Goal: Book appointment/travel/reservation

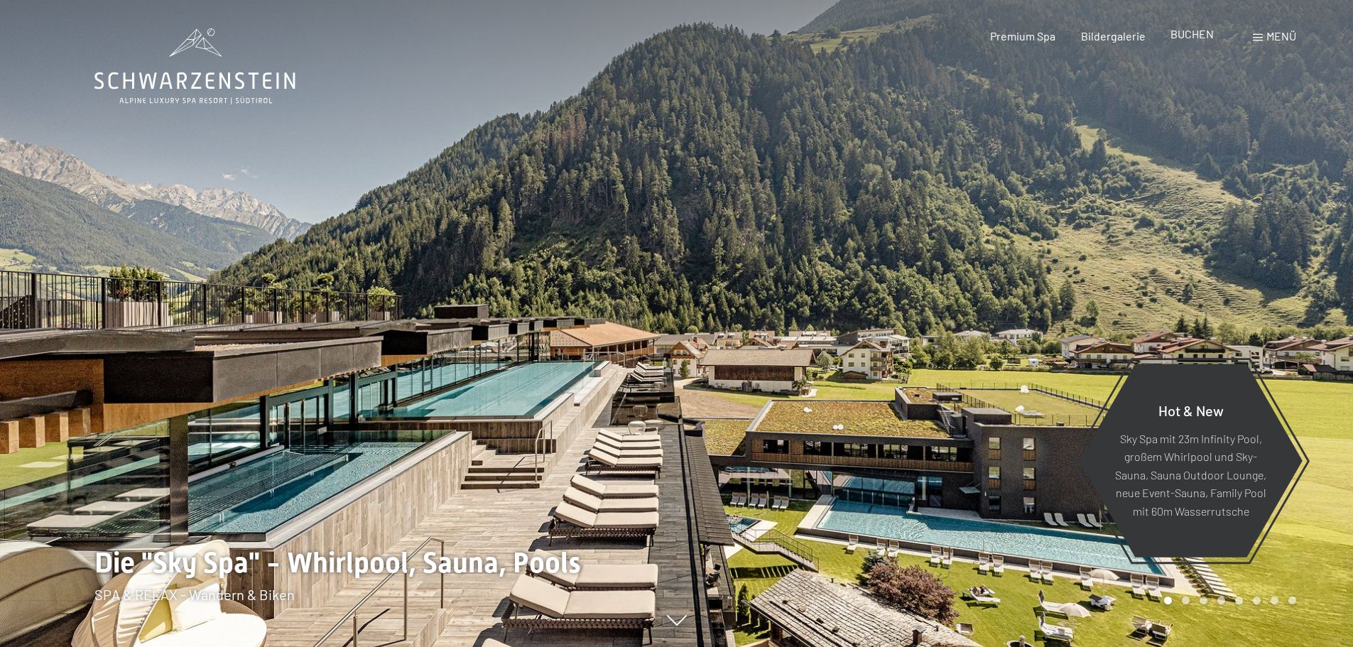
click at [1185, 38] on span "BUCHEN" at bounding box center [1192, 33] width 43 height 13
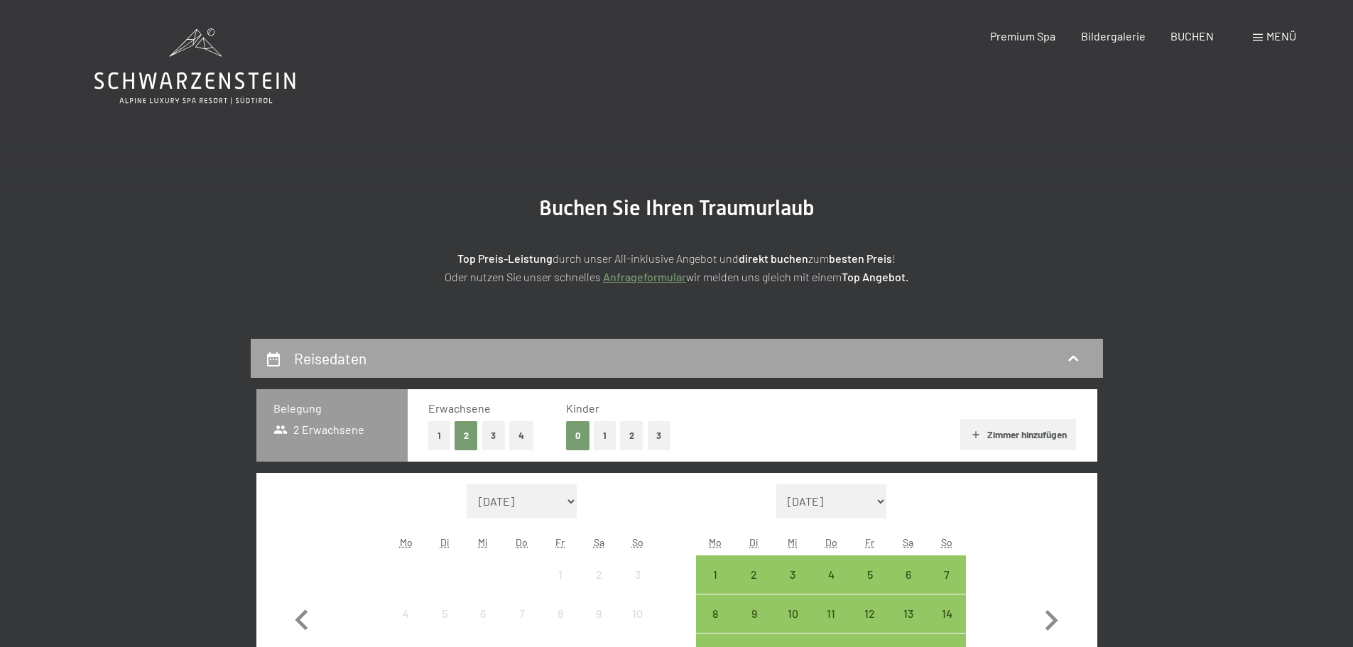
scroll to position [142, 0]
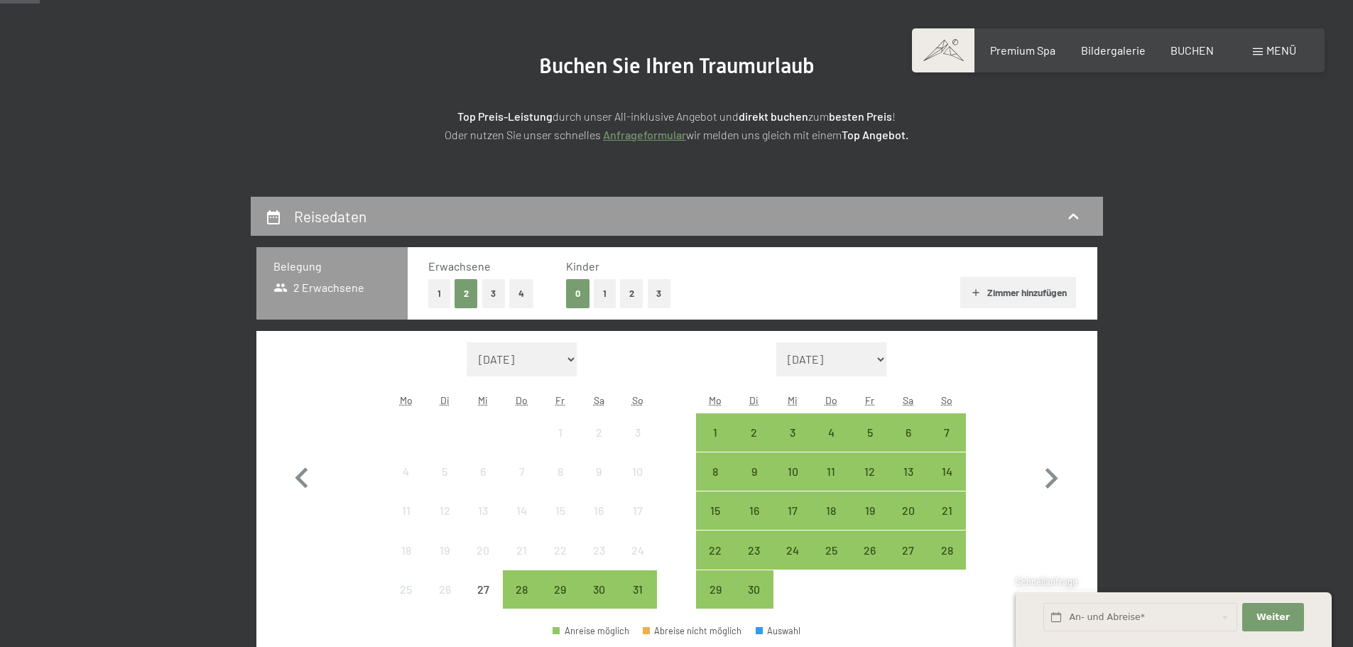
click at [657, 296] on button "3" at bounding box center [659, 293] width 23 height 29
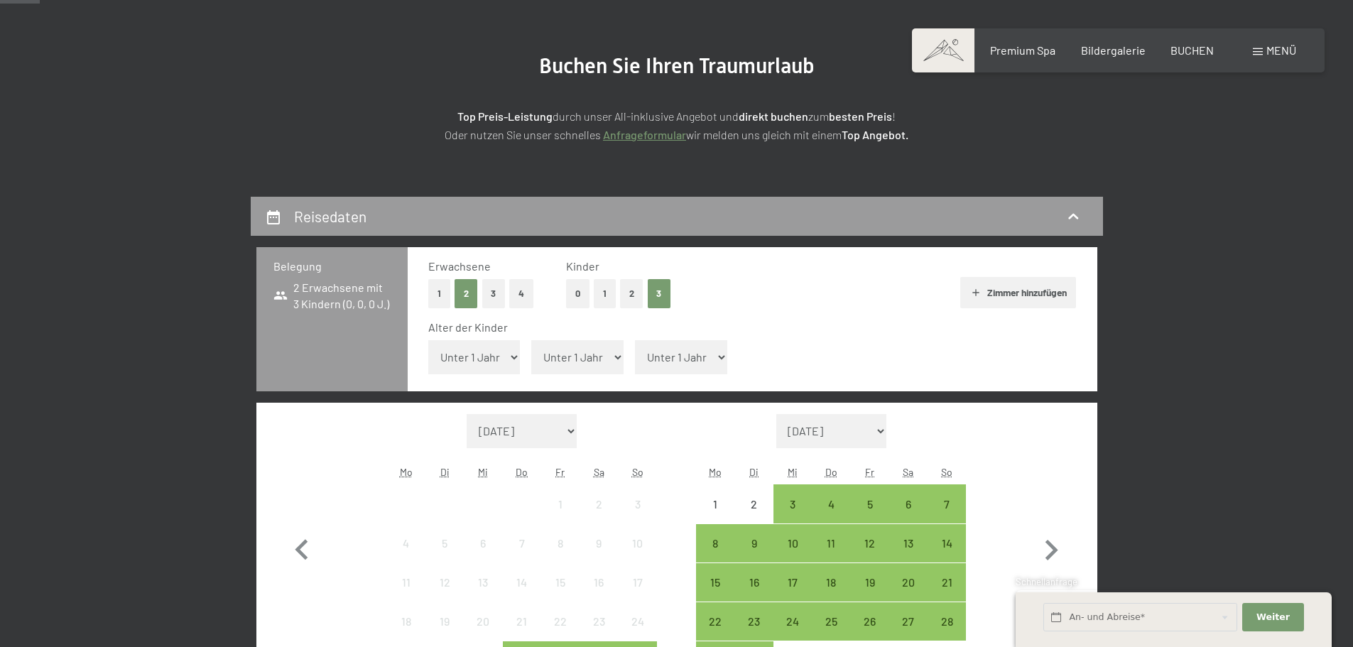
click at [492, 363] on select "Unter 1 Jahr 1 Jahr 2 Jahre 3 Jahre 4 Jahre 5 Jahre 6 Jahre 7 Jahre 8 Jahre 9 J…" at bounding box center [474, 357] width 92 height 34
select select "1"
click at [428, 340] on select "Unter 1 Jahr 1 Jahr 2 Jahre 3 Jahre 4 Jahre 5 Jahre 6 Jahre 7 Jahre 8 Jahre 9 J…" at bounding box center [474, 357] width 92 height 34
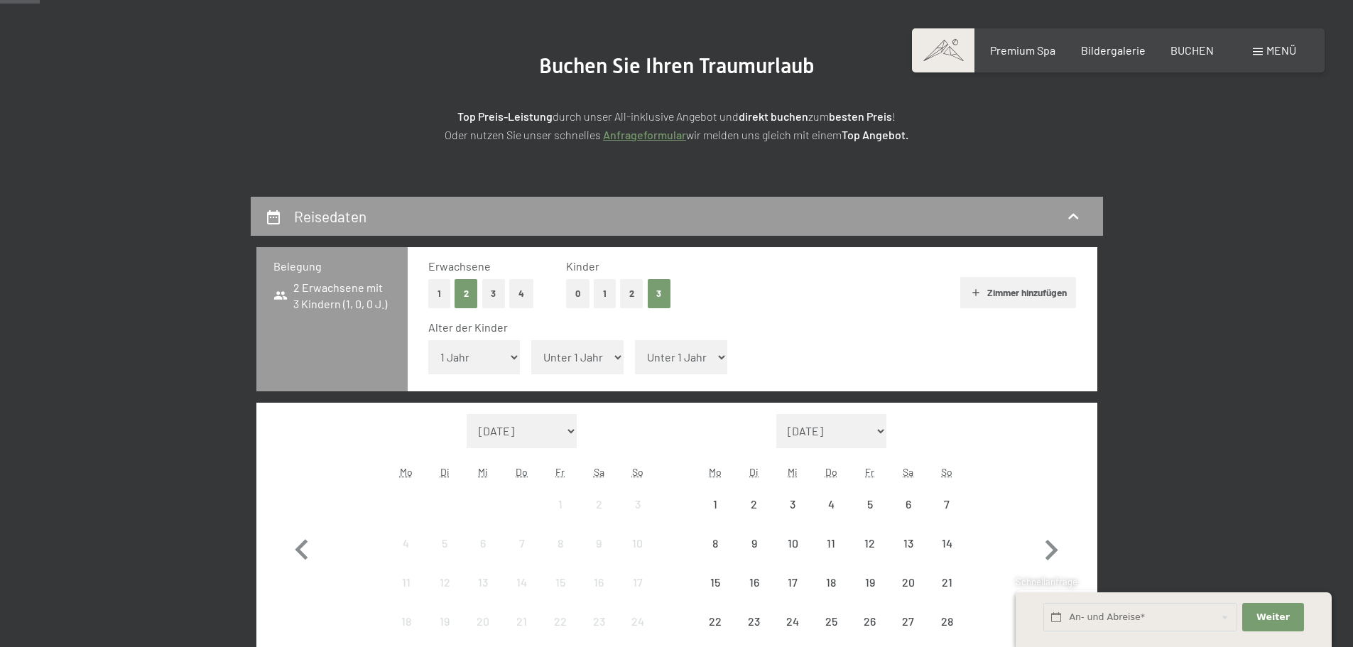
click at [548, 356] on select "Unter 1 Jahr 1 Jahr 2 Jahre 3 Jahre 4 Jahre 5 Jahre 6 Jahre 7 Jahre 8 Jahre 9 J…" at bounding box center [577, 357] width 92 height 34
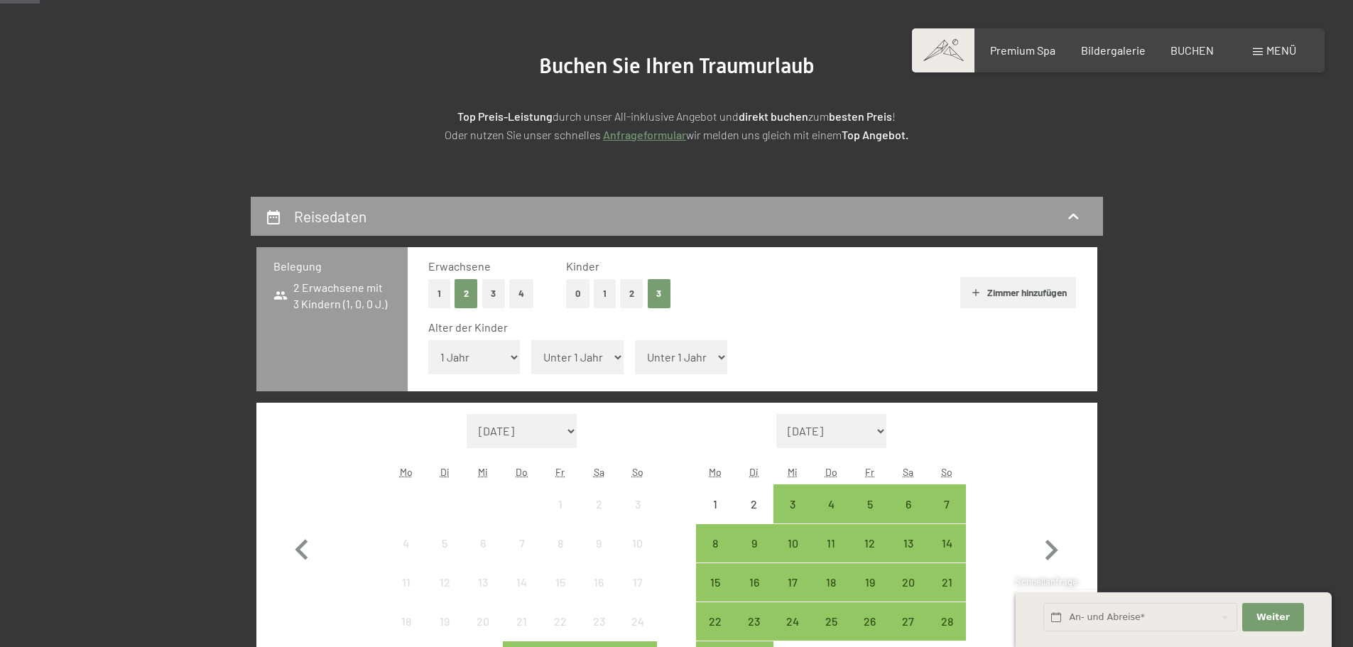
select select "4"
click at [531, 340] on select "Unter 1 Jahr 1 Jahr 2 Jahre 3 Jahre 4 Jahre 5 Jahre 6 Jahre 7 Jahre 8 Jahre 9 J…" at bounding box center [577, 357] width 92 height 34
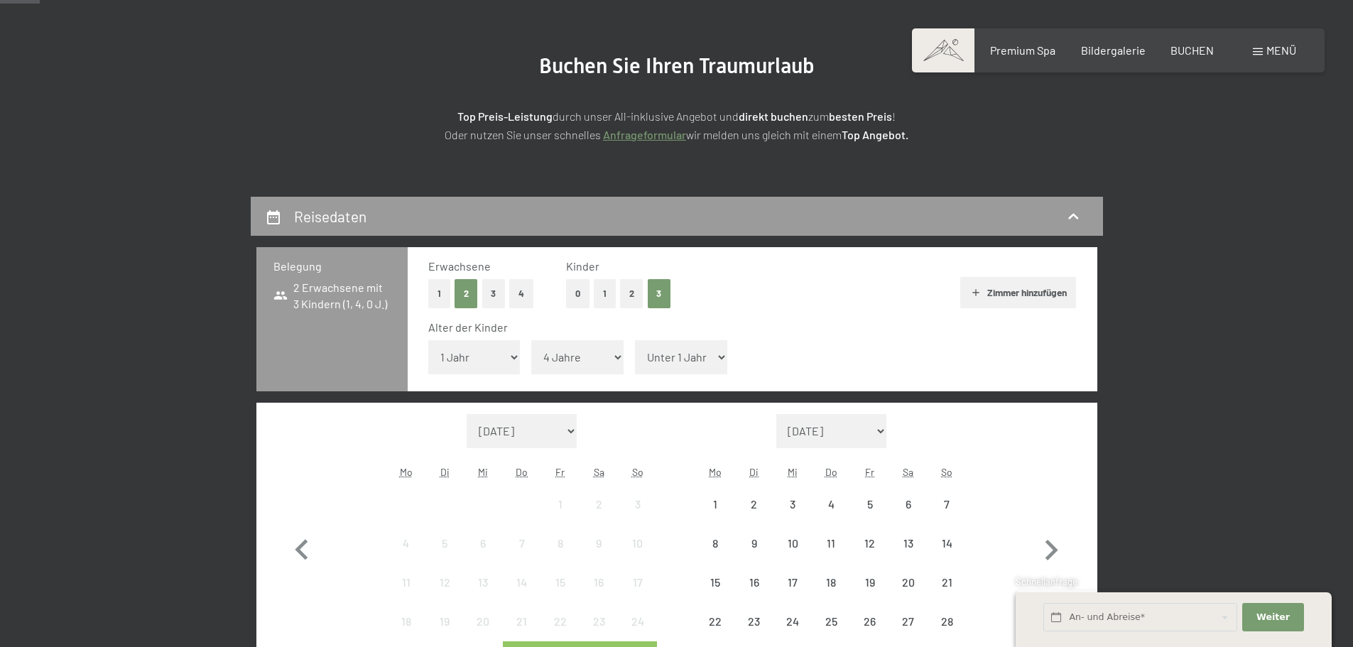
click at [676, 354] on select "Unter 1 Jahr 1 Jahr 2 Jahre 3 Jahre 4 Jahre 5 Jahre 6 Jahre 7 Jahre 8 Jahre 9 J…" at bounding box center [681, 357] width 92 height 34
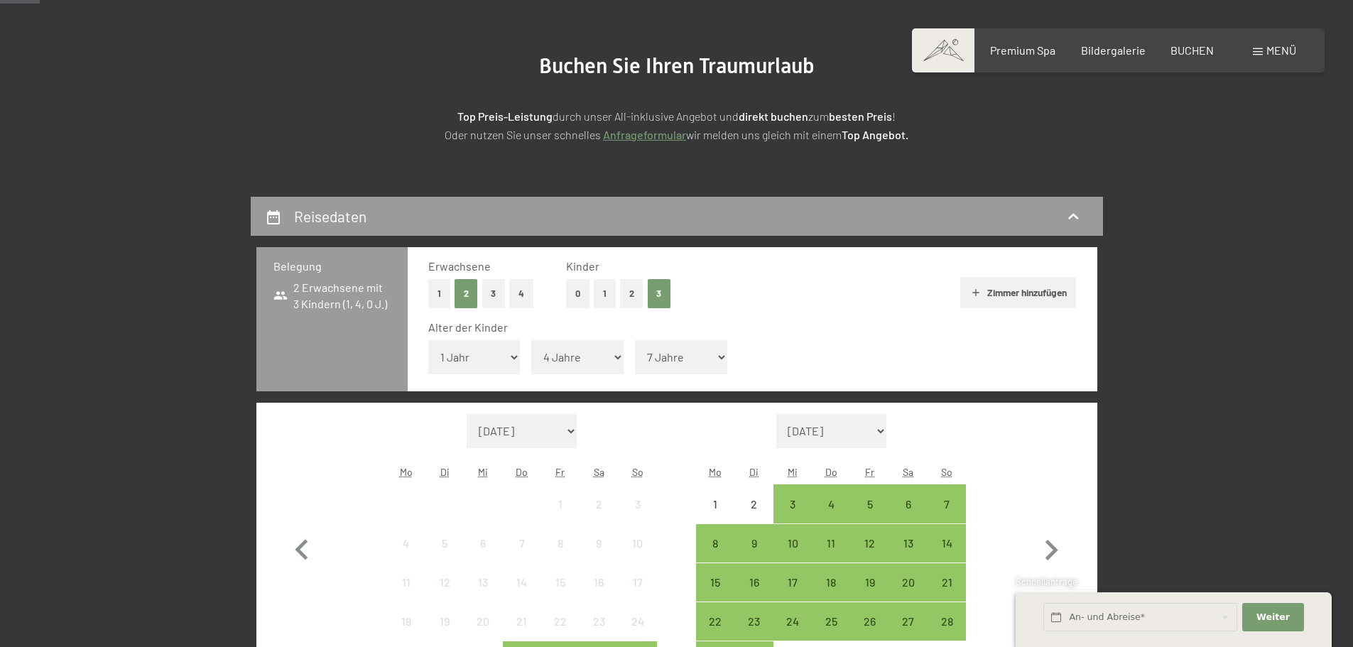
click at [635, 340] on select "Unter 1 Jahr 1 Jahr 2 Jahre 3 Jahre 4 Jahre 5 Jahre 6 Jahre 7 Jahre 8 Jahre 9 J…" at bounding box center [681, 357] width 92 height 34
click at [668, 369] on select "Unter 1 Jahr 1 Jahr 2 Jahre 3 Jahre 4 Jahre 5 Jahre 6 Jahre 7 Jahre 8 Jahre 9 J…" at bounding box center [681, 357] width 92 height 34
select select "6"
click at [635, 340] on select "Unter 1 Jahr 1 Jahr 2 Jahre 3 Jahre 4 Jahre 5 Jahre 6 Jahre 7 Jahre 8 Jahre 9 J…" at bounding box center [681, 357] width 92 height 34
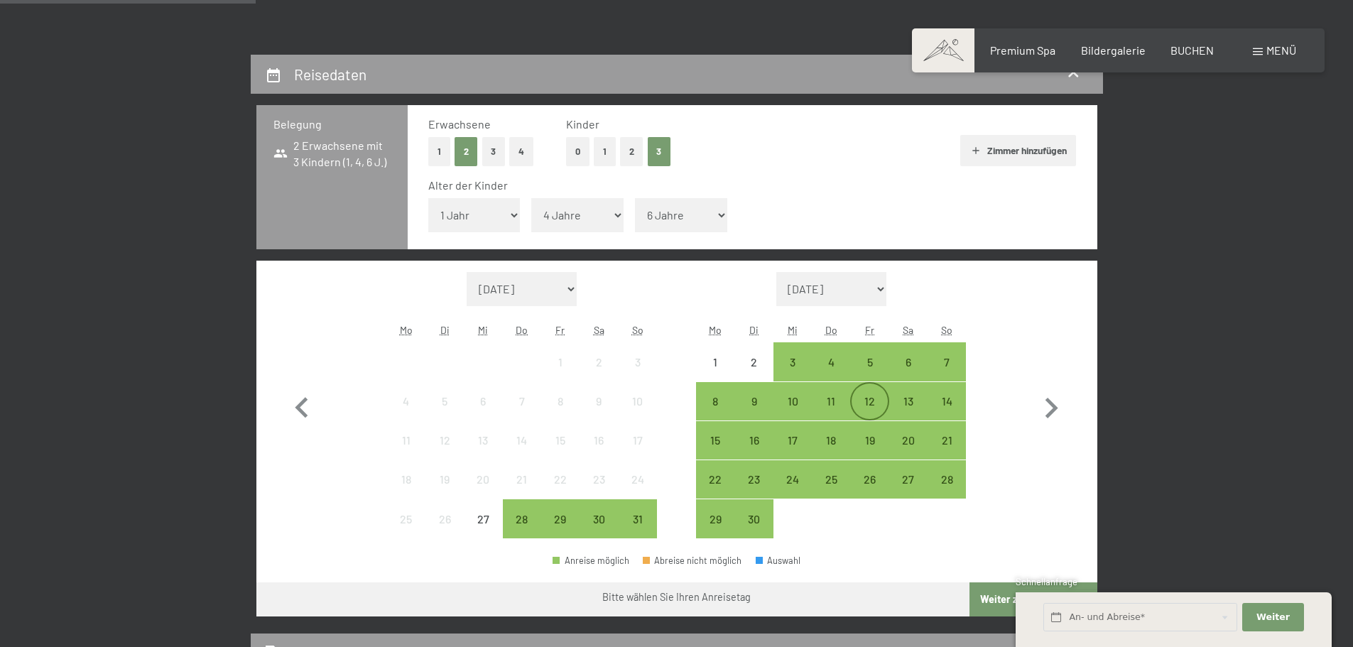
scroll to position [355, 0]
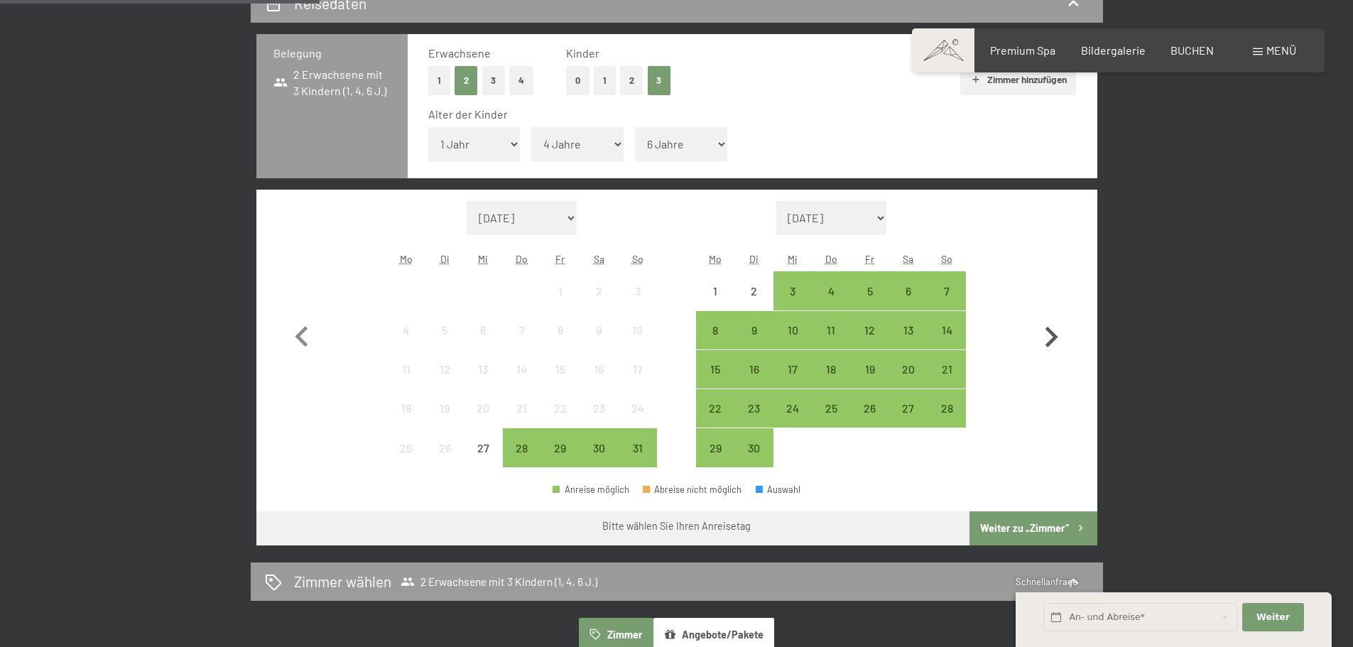
click at [1046, 336] on icon "button" at bounding box center [1051, 337] width 41 height 41
select select "2025-09-01"
select select "2025-10-01"
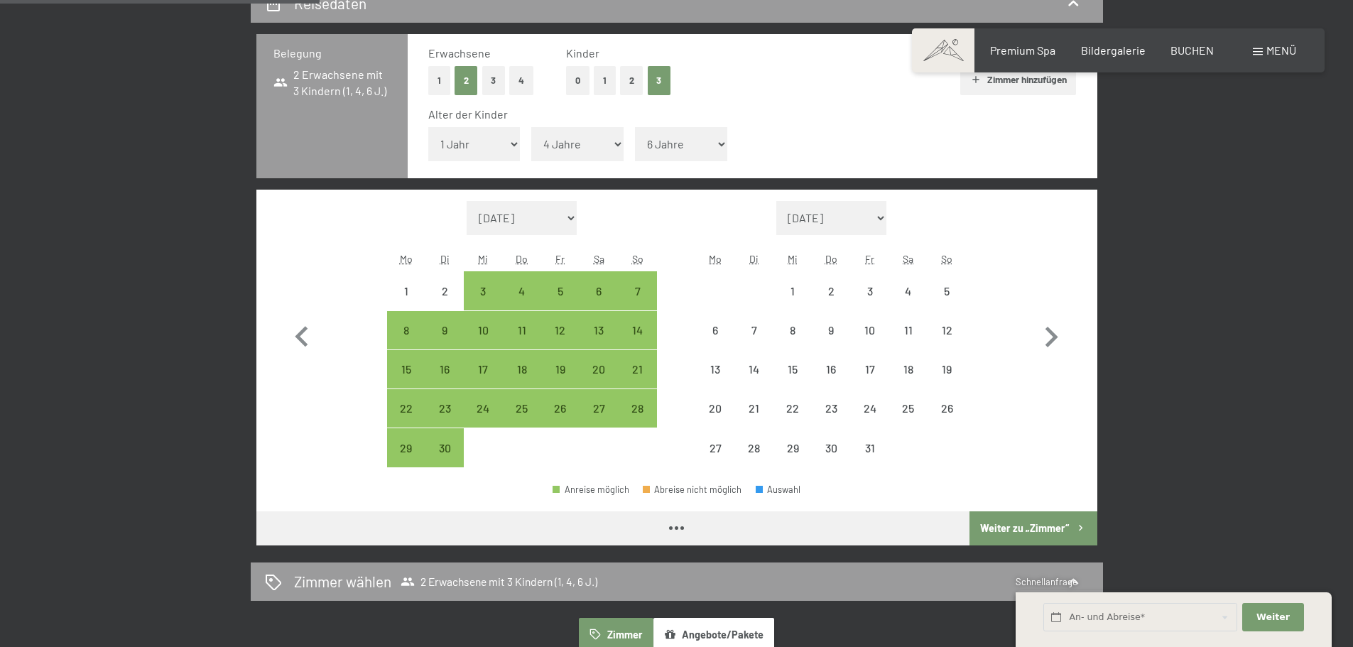
select select "2025-09-01"
select select "2025-10-01"
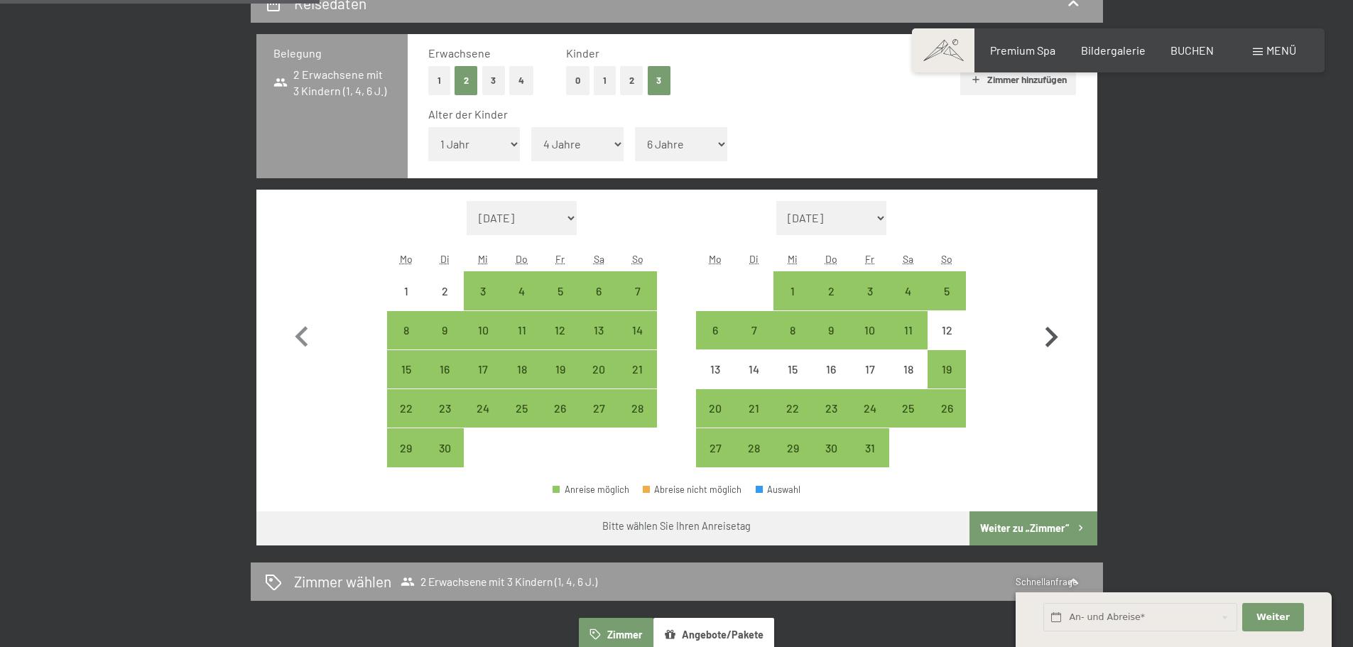
click at [1055, 339] on icon "button" at bounding box center [1052, 337] width 13 height 21
select select "2025-10-01"
select select "2025-11-01"
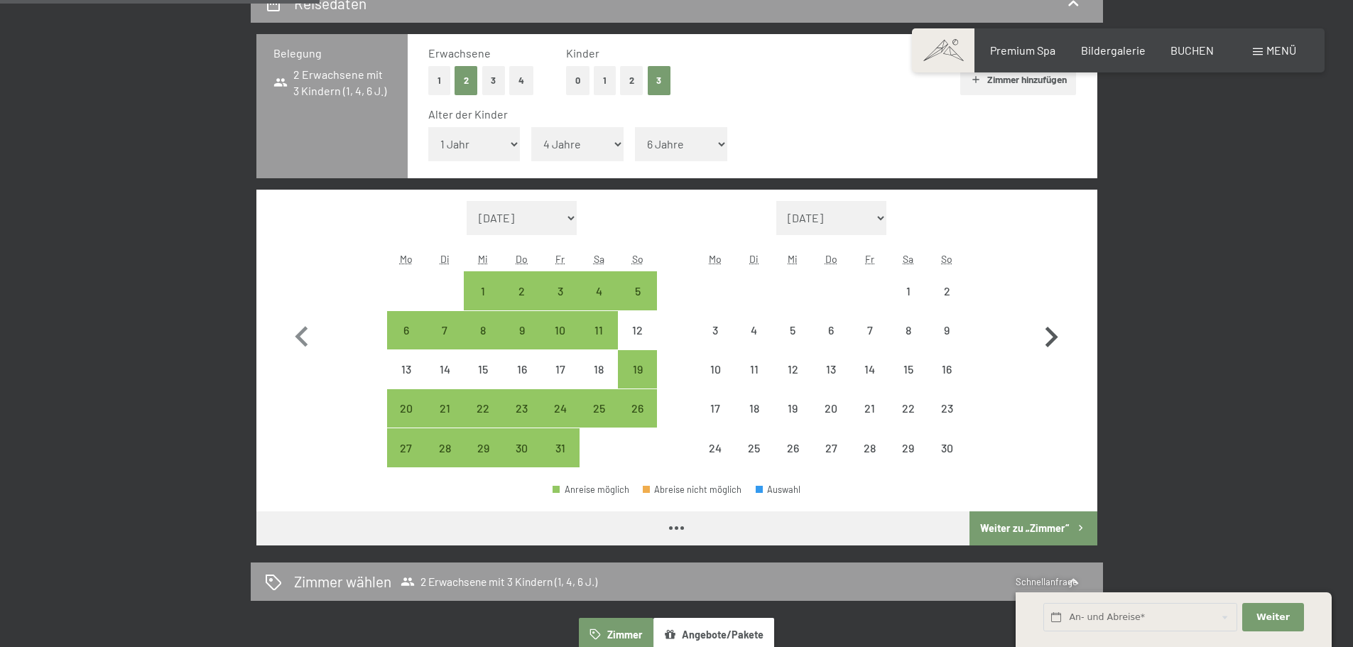
select select "2025-10-01"
select select "2025-11-01"
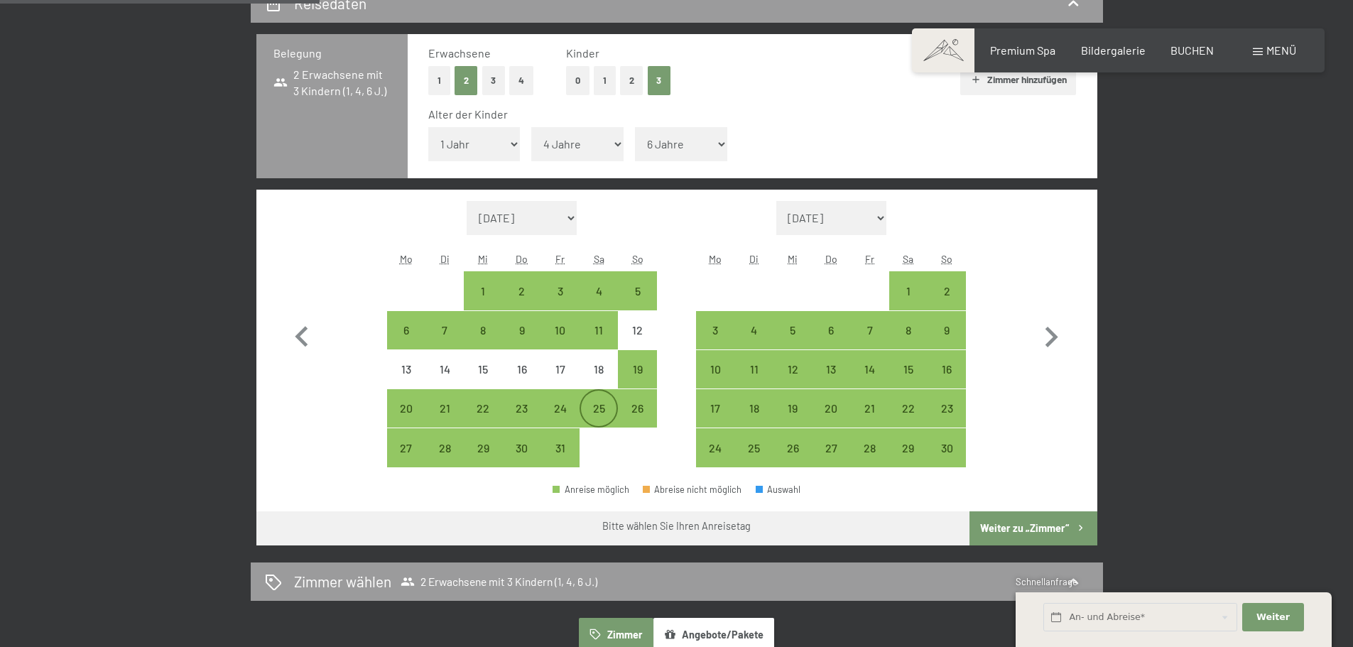
click at [606, 409] on div "25" at bounding box center [599, 421] width 36 height 36
select select "2025-10-01"
select select "2025-11-01"
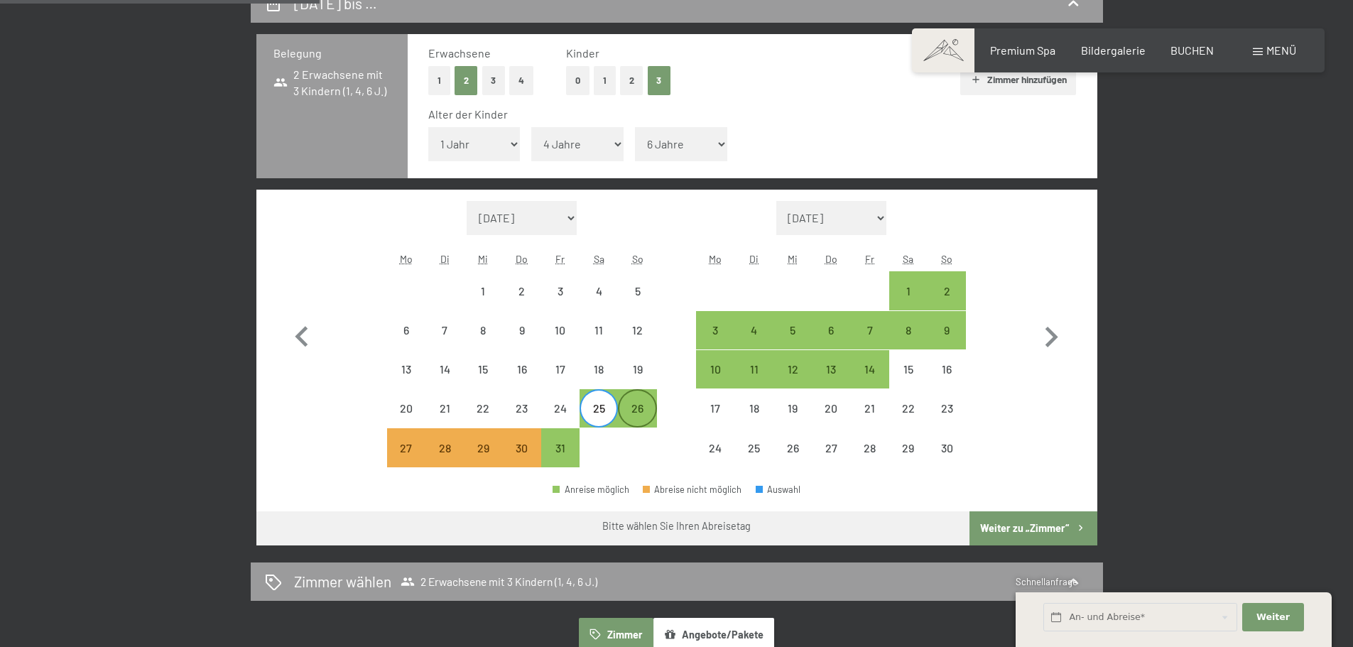
click at [640, 411] on div "26" at bounding box center [637, 421] width 36 height 36
select select "2025-10-01"
select select "2025-11-01"
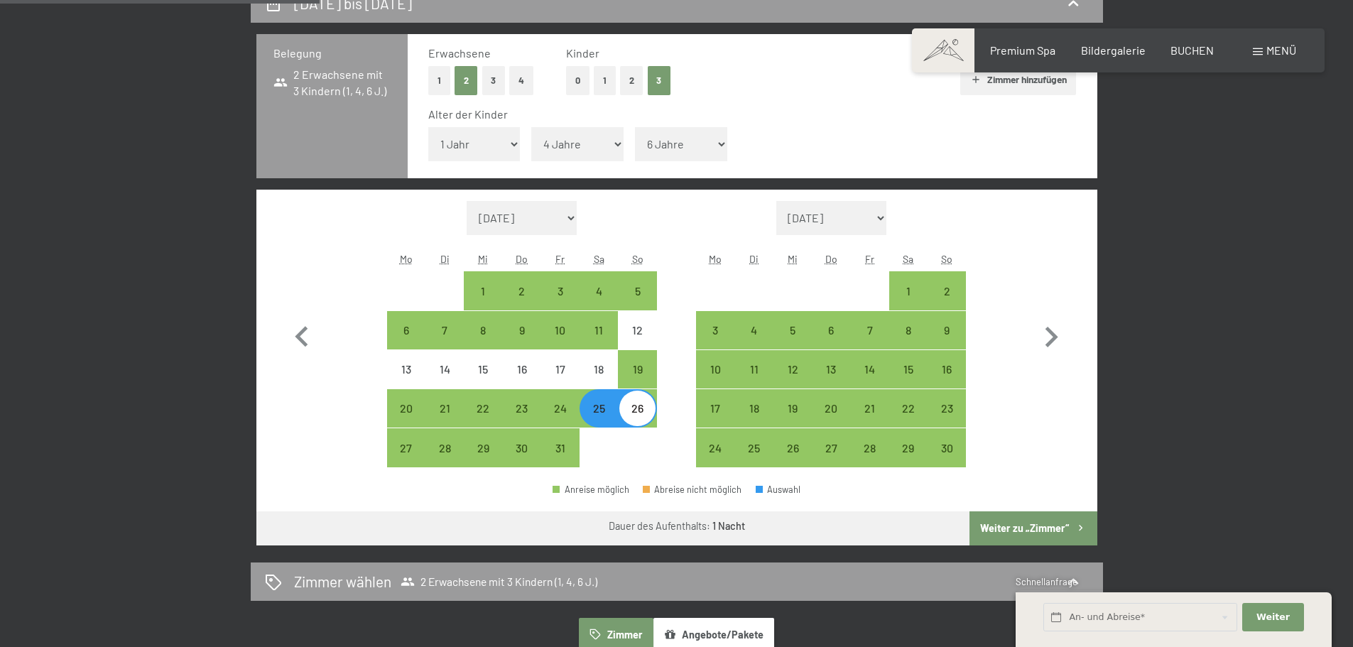
click at [644, 421] on div "26" at bounding box center [637, 421] width 36 height 36
select select "2025-10-01"
select select "2025-11-01"
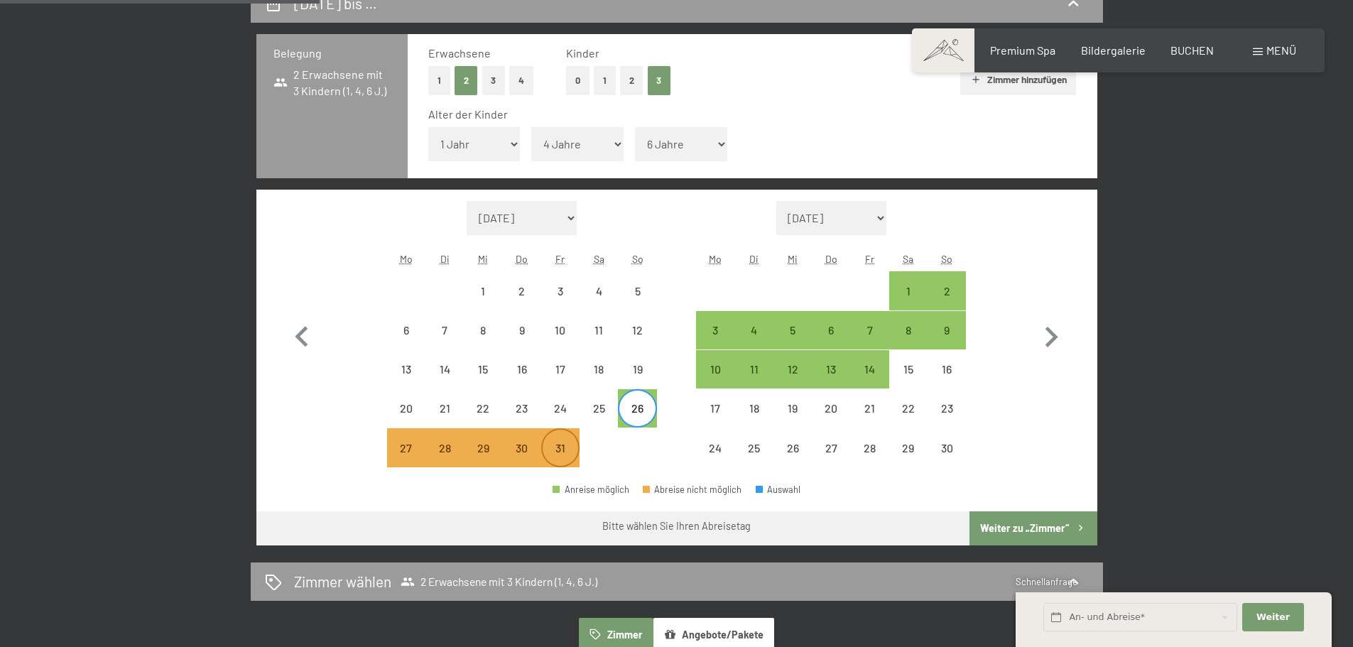
click at [556, 449] on div "31" at bounding box center [561, 461] width 36 height 36
select select "2025-10-01"
select select "2025-11-01"
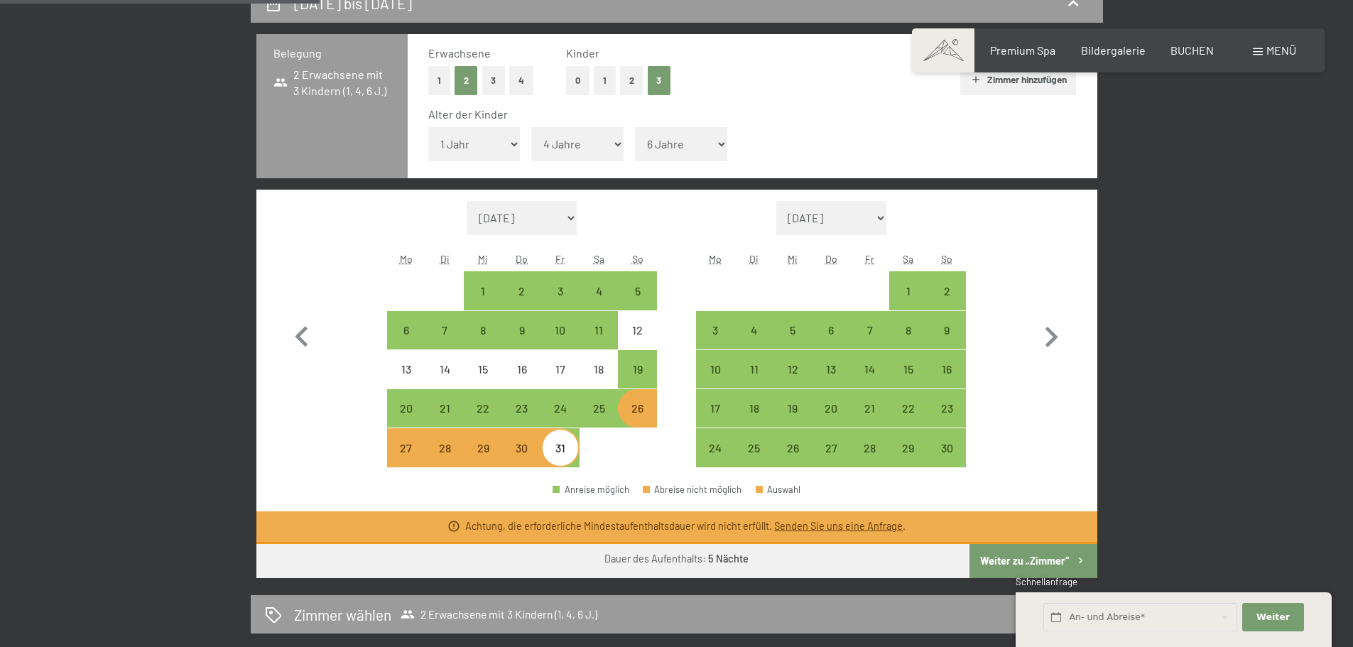
click at [519, 454] on div "30" at bounding box center [522, 461] width 36 height 36
select select "2025-10-01"
select select "2025-11-01"
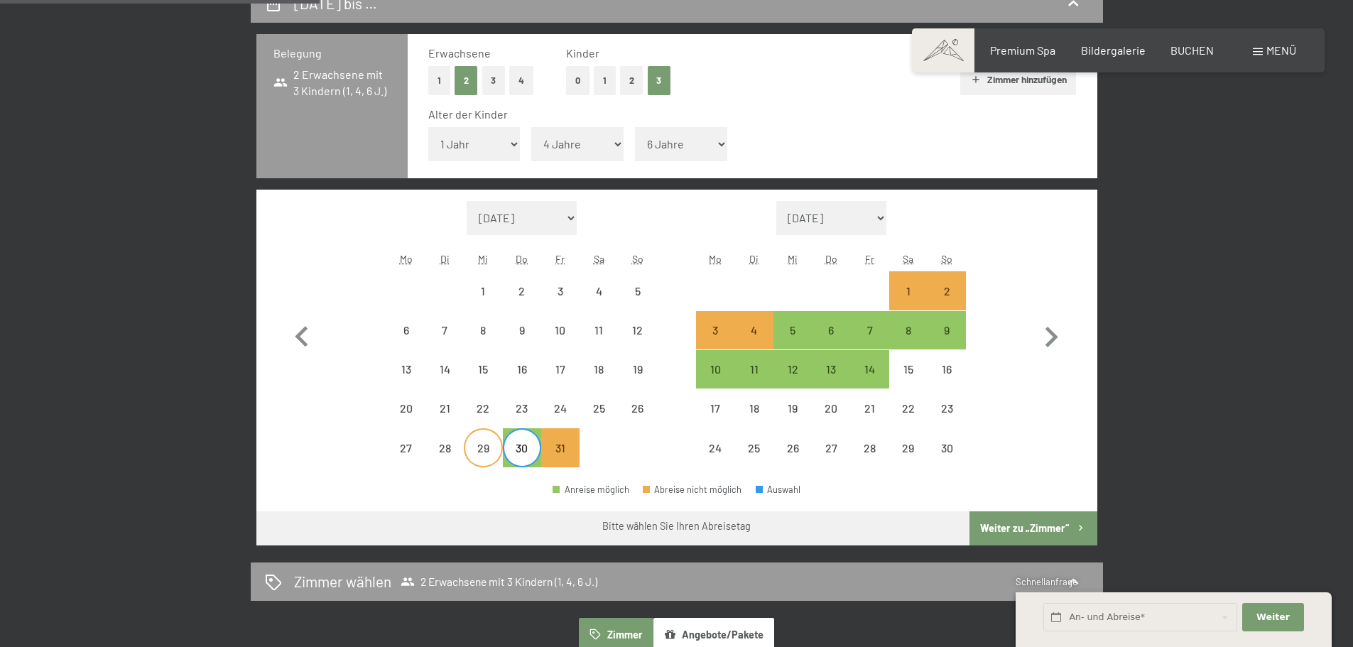
click at [487, 458] on div "29" at bounding box center [483, 461] width 36 height 36
select select "2025-10-01"
select select "2025-11-01"
click at [528, 451] on div "30" at bounding box center [522, 461] width 36 height 36
select select "2025-10-01"
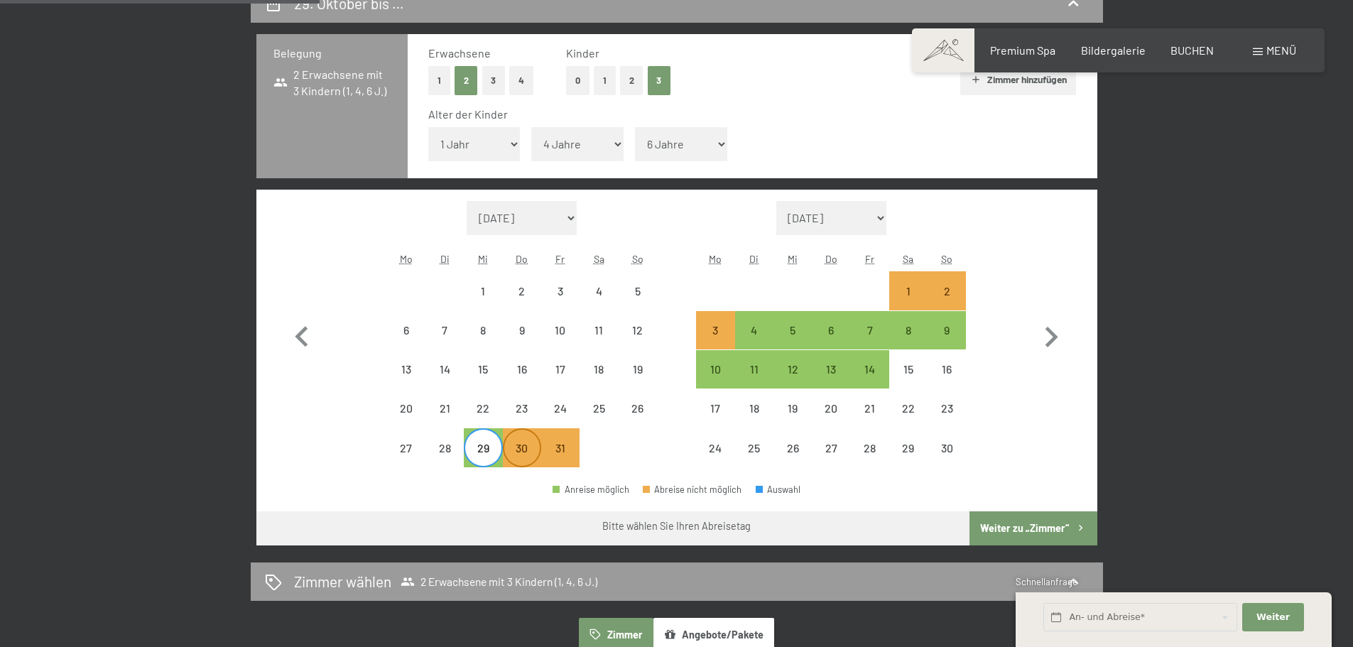
select select "2025-11-01"
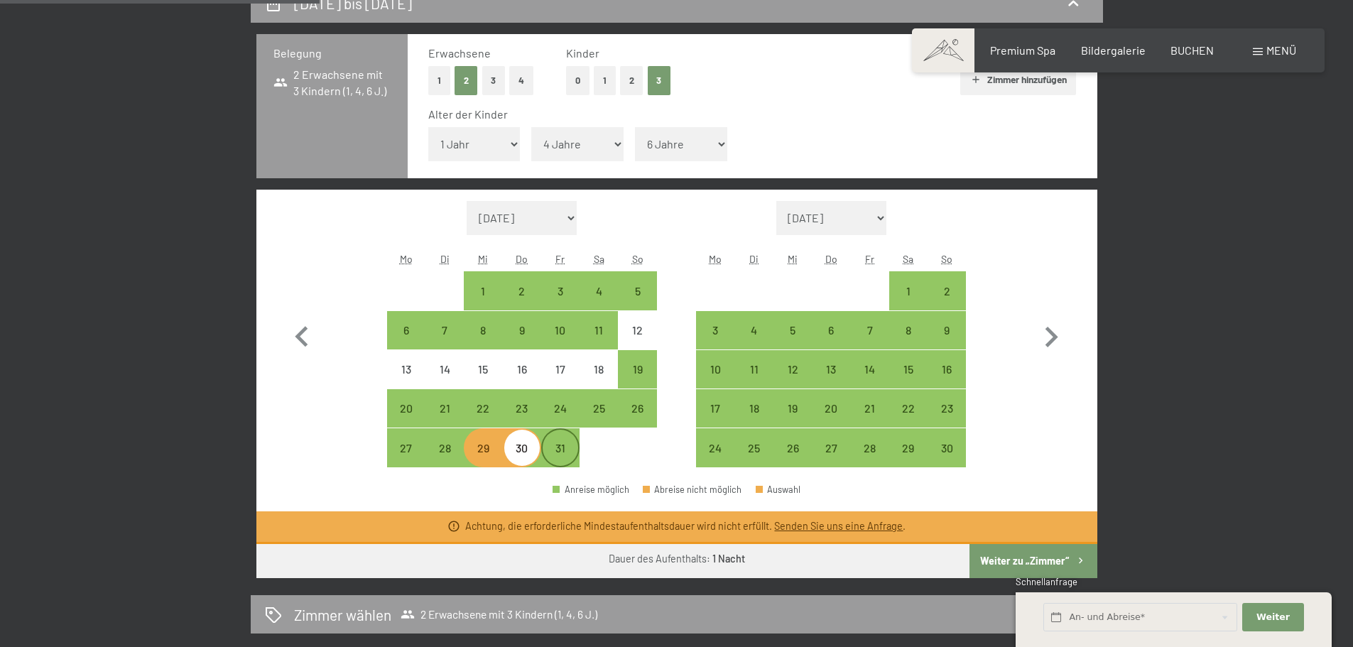
click at [567, 451] on div "31" at bounding box center [561, 461] width 36 height 36
select select "2025-10-01"
select select "2025-11-01"
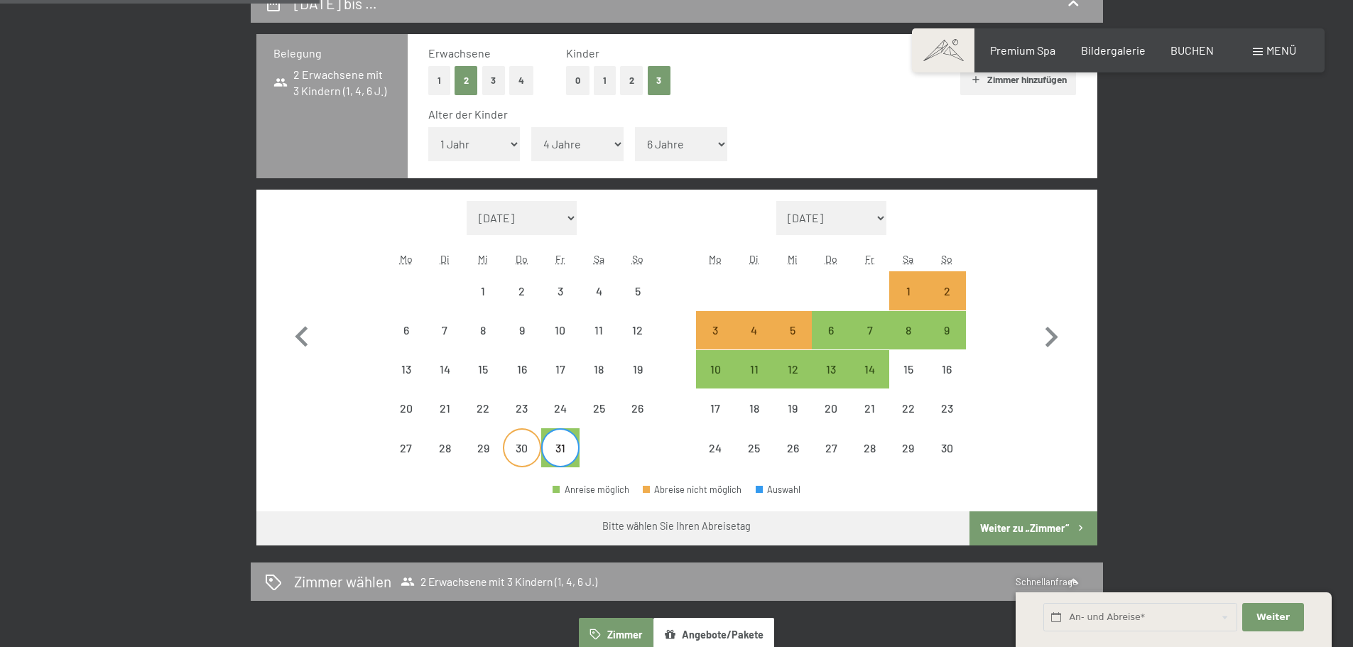
click at [534, 453] on div "30" at bounding box center [522, 461] width 36 height 36
select select "2025-10-01"
select select "2025-11-01"
click at [529, 460] on div "30" at bounding box center [522, 461] width 36 height 36
select select "2025-10-01"
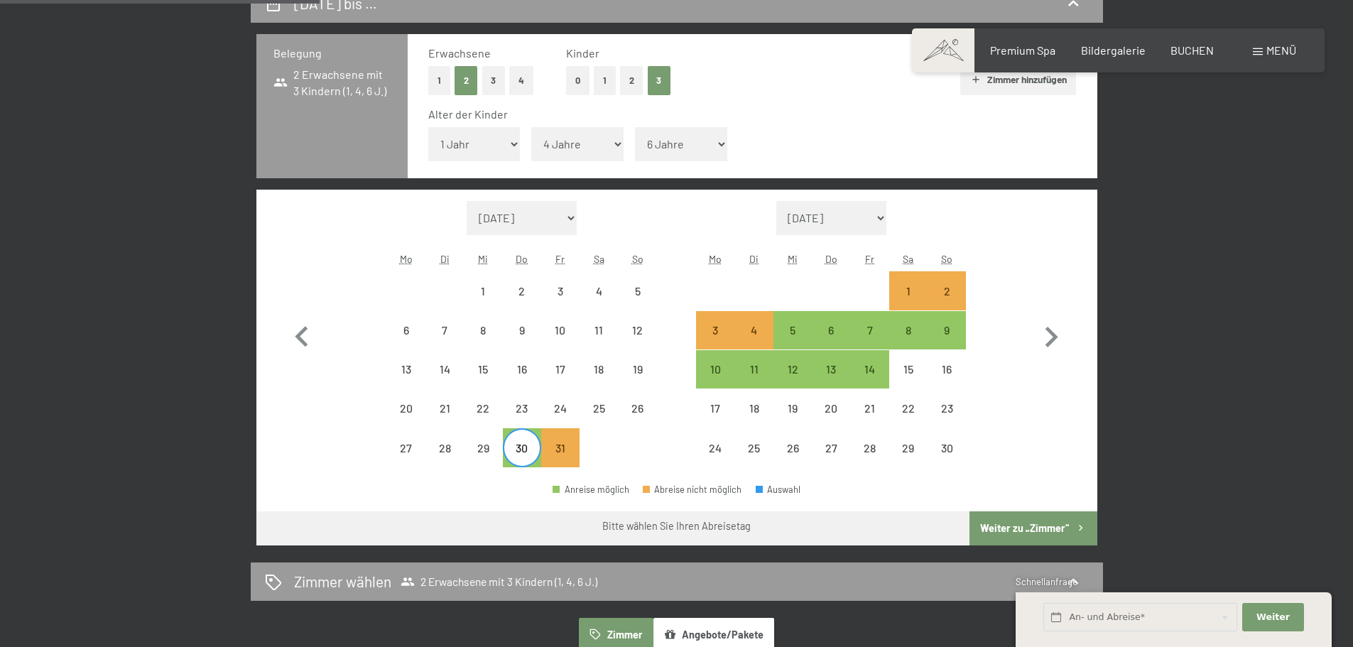
select select "2025-11-01"
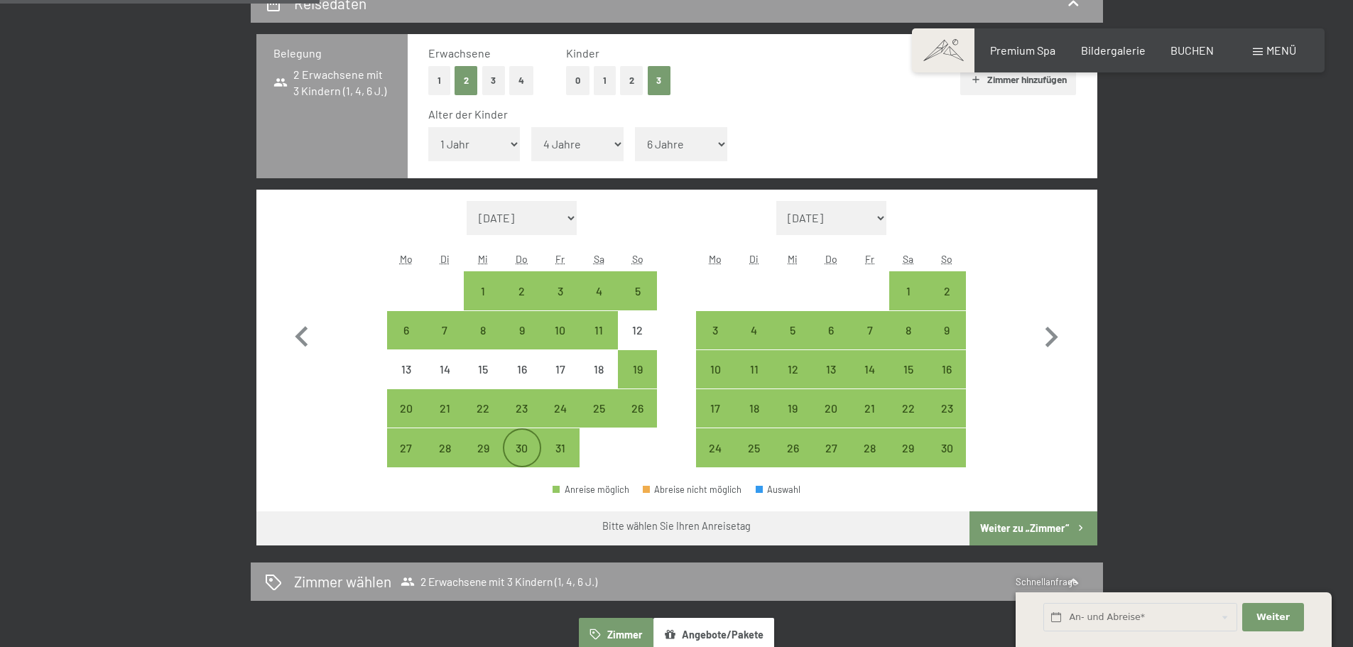
click at [527, 454] on div "30" at bounding box center [522, 461] width 36 height 36
select select "2025-10-01"
select select "2025-11-01"
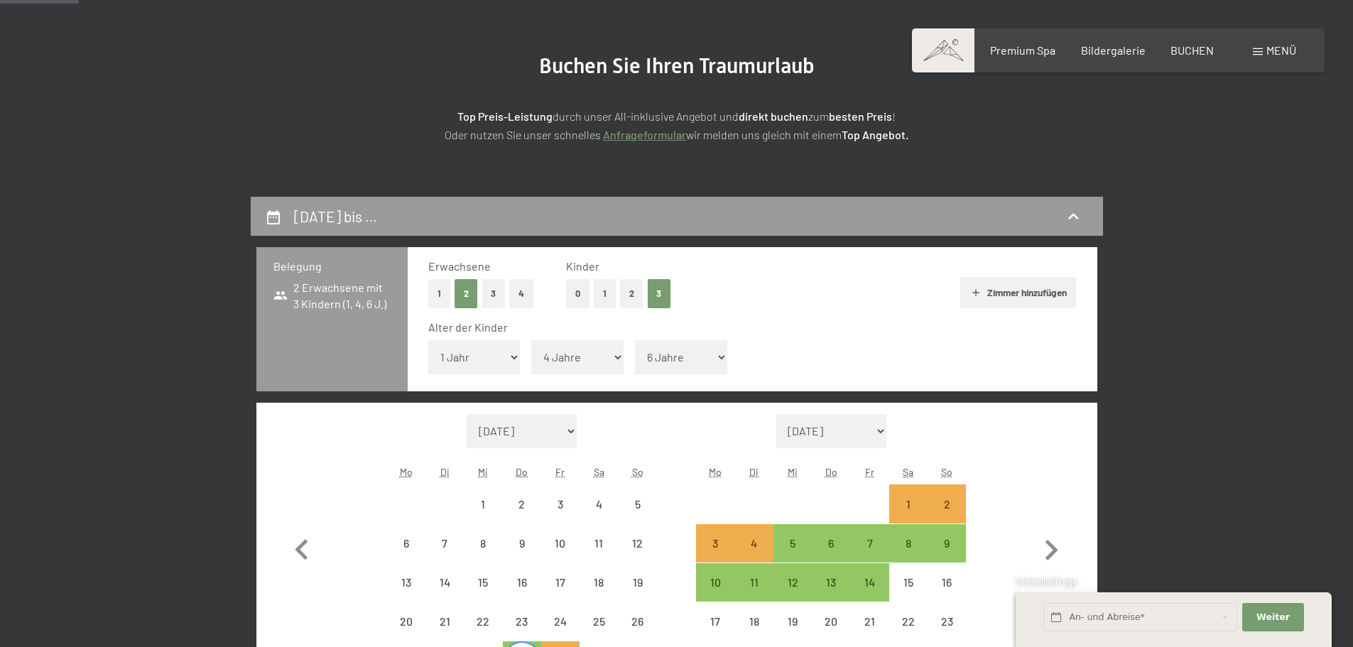
scroll to position [0, 0]
